Goal: Navigation & Orientation: Find specific page/section

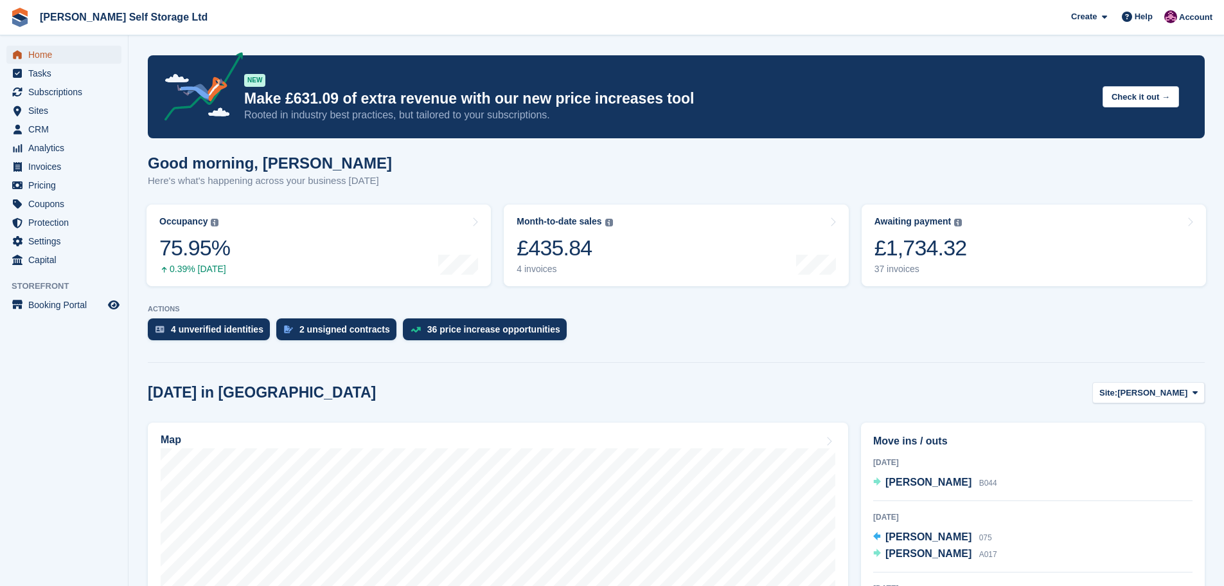
click at [39, 48] on span "Home" at bounding box center [66, 55] width 77 height 18
click at [176, 325] on div "4 unverified identities" at bounding box center [217, 329] width 93 height 10
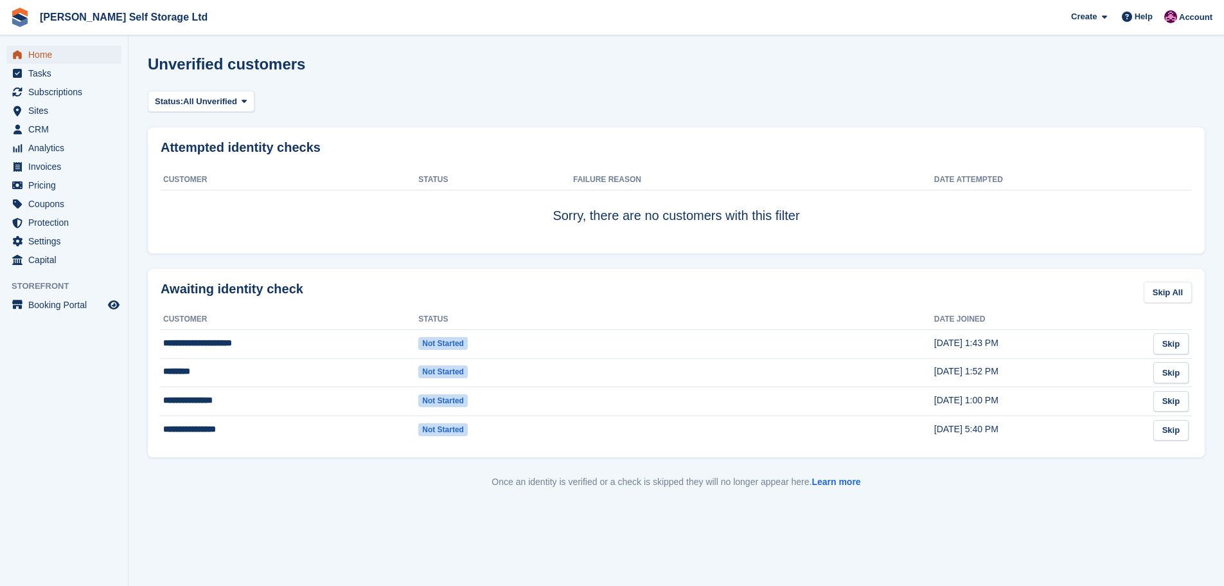
click at [39, 54] on span "Home" at bounding box center [66, 55] width 77 height 18
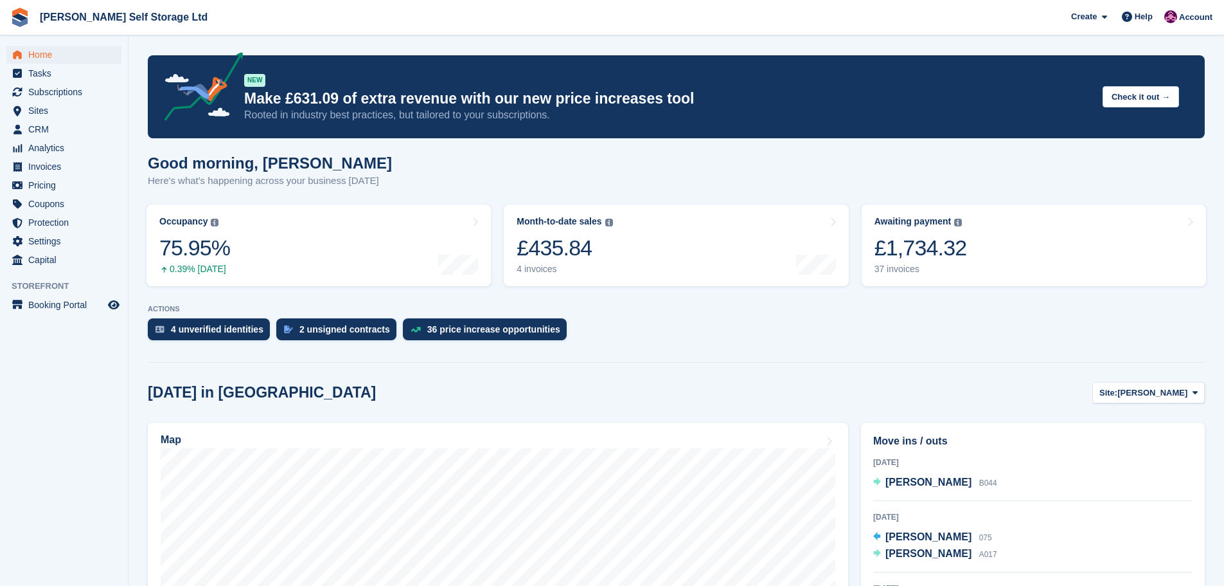
scroll to position [64, 0]
click at [918, 488] on span "[PERSON_NAME]" at bounding box center [929, 488] width 86 height 11
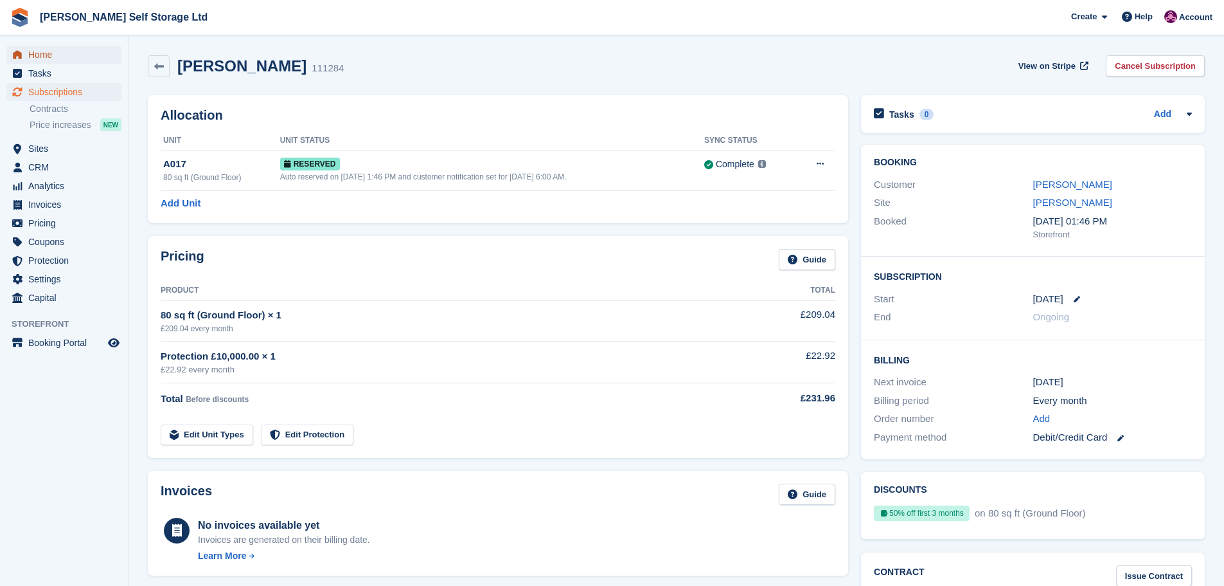
click at [39, 51] on span "Home" at bounding box center [66, 55] width 77 height 18
